Goal: Task Accomplishment & Management: Manage account settings

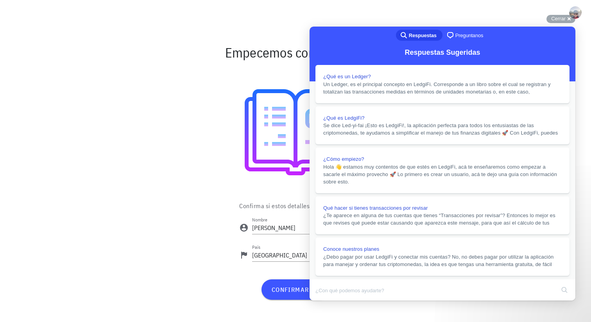
click at [324, 301] on button "Close" at bounding box center [317, 306] width 14 height 10
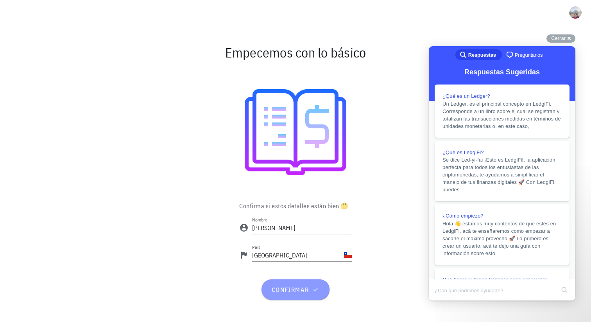
click at [306, 283] on button "confirmar" at bounding box center [296, 289] width 68 height 20
click at [569, 38] on div "Cerrar cross-small" at bounding box center [560, 38] width 29 height 8
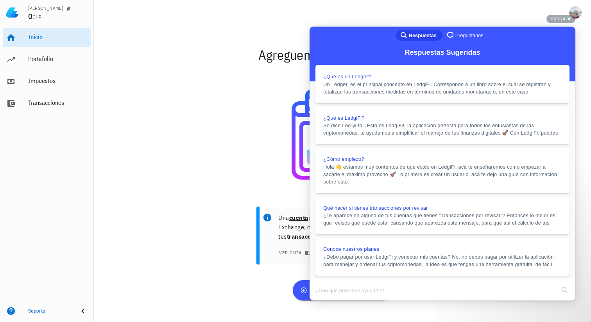
scroll to position [746, 0]
click at [324, 301] on button "Close" at bounding box center [317, 306] width 14 height 10
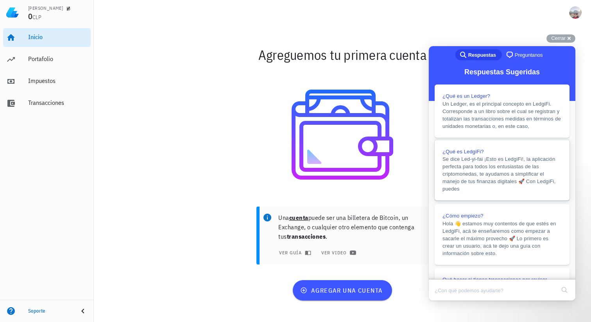
scroll to position [165, 0]
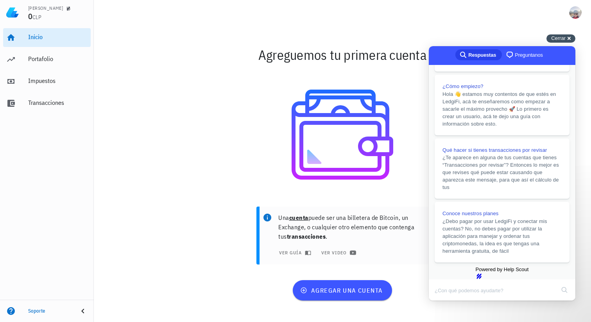
click at [568, 39] on div "Cerrar cross-small" at bounding box center [560, 38] width 29 height 8
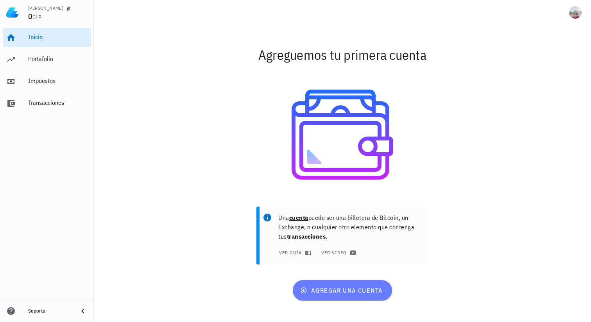
click at [355, 291] on span "agregar una cuenta" at bounding box center [342, 290] width 81 height 8
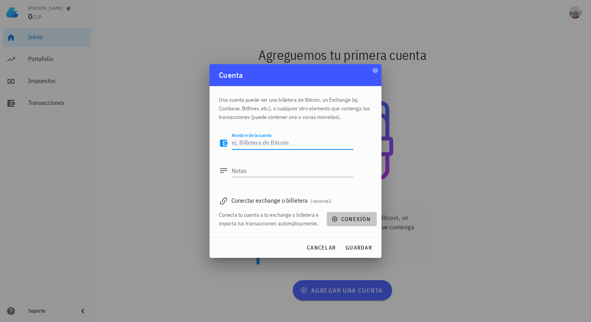
click at [340, 216] on span "conexión" at bounding box center [352, 218] width 38 height 7
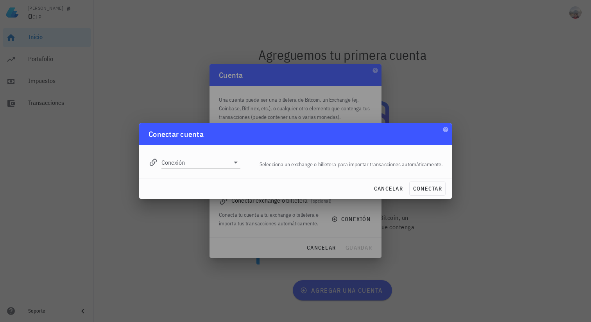
click at [222, 161] on input "Conexión" at bounding box center [195, 162] width 68 height 13
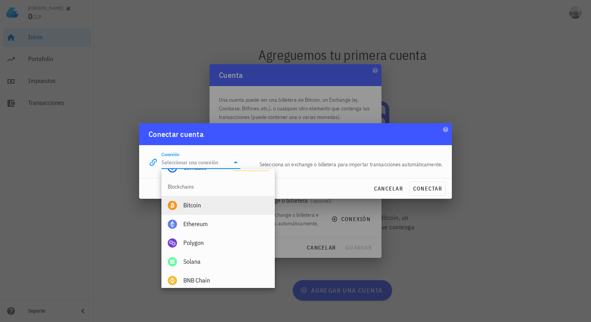
scroll to position [226, 0]
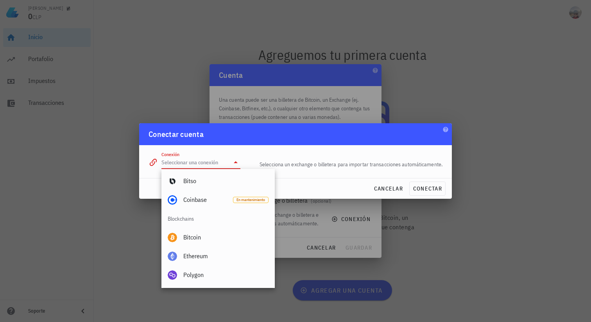
click at [180, 89] on div at bounding box center [295, 161] width 591 height 322
